Goal: Check status

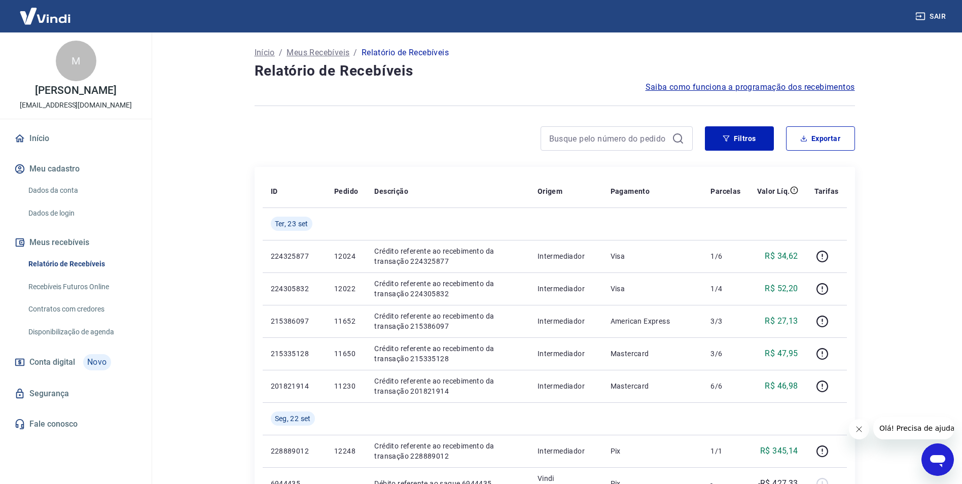
click at [740, 85] on span "Saiba como funciona a programação dos recebimentos" at bounding box center [749, 87] width 209 height 12
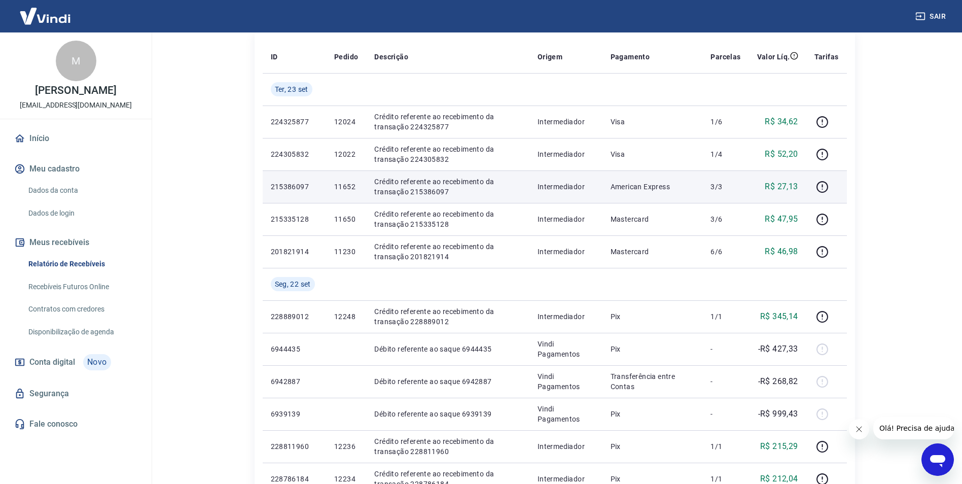
scroll to position [152, 0]
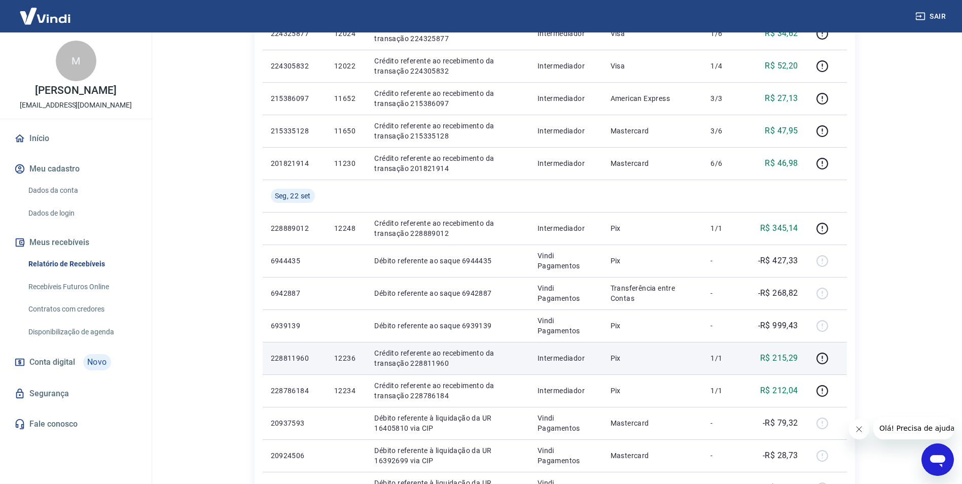
scroll to position [101, 0]
